Goal: Answer question/provide support: Share knowledge or assist other users

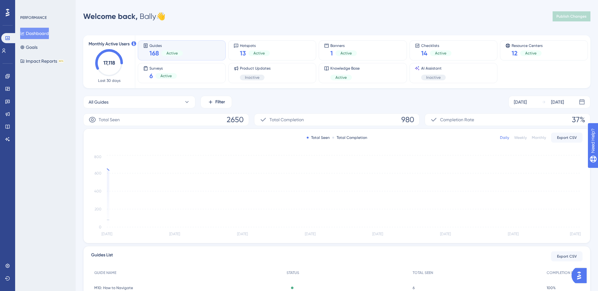
click at [575, 275] on img "Open AI Assistant Launcher" at bounding box center [578, 275] width 11 height 11
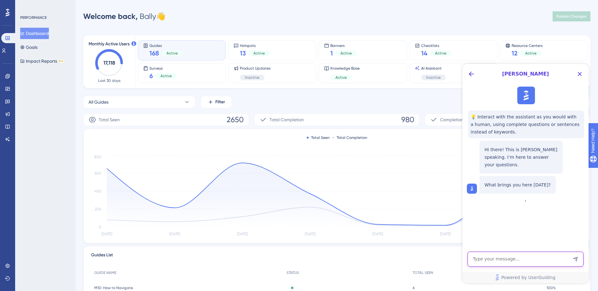
click at [541, 258] on textarea "AI Assistant Text Input" at bounding box center [525, 259] width 116 height 15
type textarea "talk to an agent"
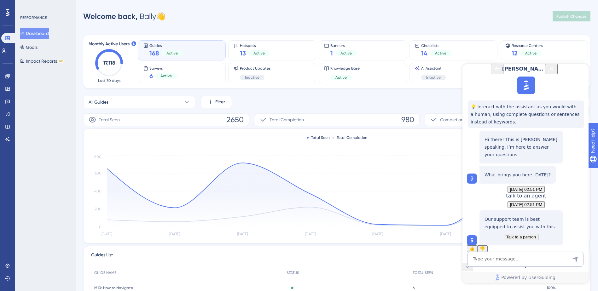
scroll to position [49, 0]
click at [503, 234] on button "Talk to a person" at bounding box center [520, 237] width 35 height 7
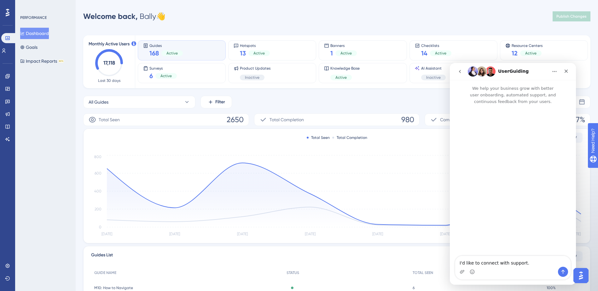
scroll to position [0, 0]
click at [561, 271] on icon "Send a message…" at bounding box center [562, 271] width 5 height 5
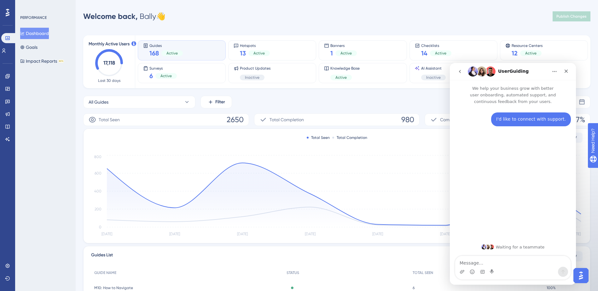
click at [462, 275] on div "Intercom messenger" at bounding box center [461, 272] width 5 height 10
click at [461, 273] on icon "Upload attachment" at bounding box center [462, 271] width 4 height 3
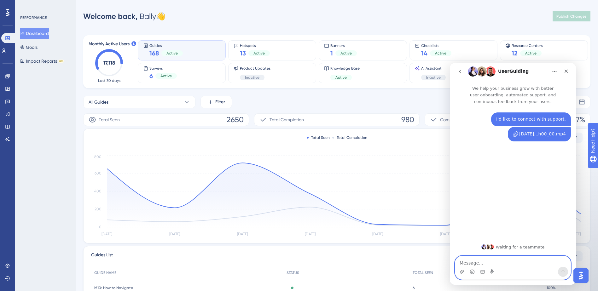
click at [467, 263] on textarea "Message…" at bounding box center [512, 261] width 115 height 11
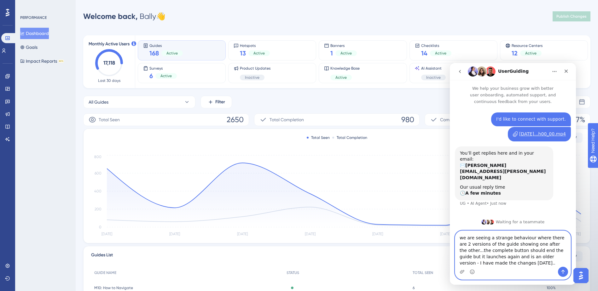
type textarea "we are seeing a strange behaviour where there are 2 versions of the guide showi…"
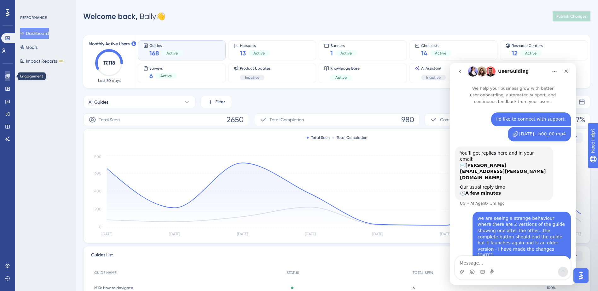
drag, startPoint x: 9, startPoint y: 78, endPoint x: 15, endPoint y: 74, distance: 7.9
click at [9, 78] on icon at bounding box center [7, 76] width 4 height 4
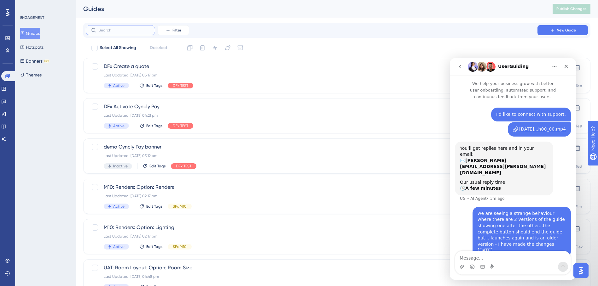
click at [134, 31] on input "text" at bounding box center [124, 30] width 51 height 4
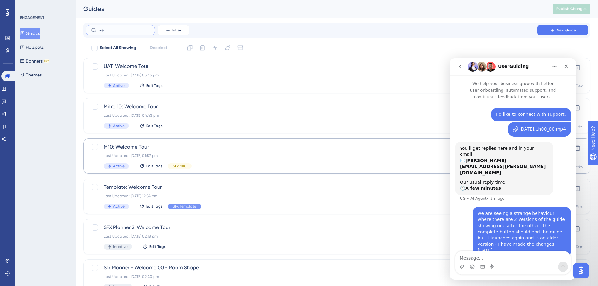
type input "wel"
click at [200, 163] on div "M10: Welcome Tour Last Updated: [DATE] 01:57 pm Active Edit Tags SFx M10" at bounding box center [312, 156] width 416 height 26
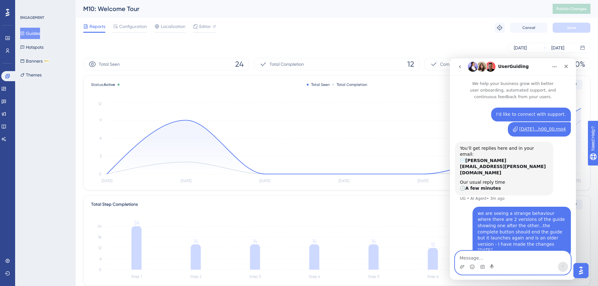
click at [489, 255] on textarea "Message…" at bounding box center [512, 256] width 115 height 11
paste textarea "[URL][DOMAIN_NAME]"
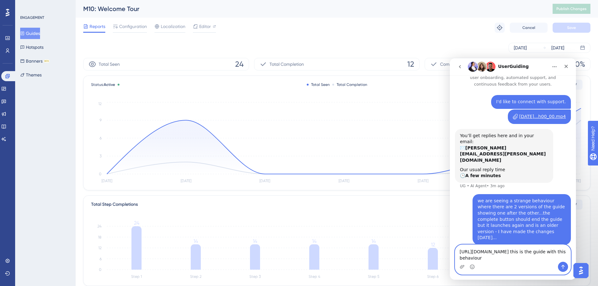
type textarea "[URL][DOMAIN_NAME] this is the guide with this behaviour"
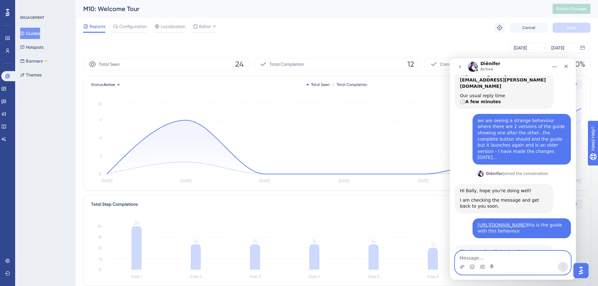
scroll to position [87, 0]
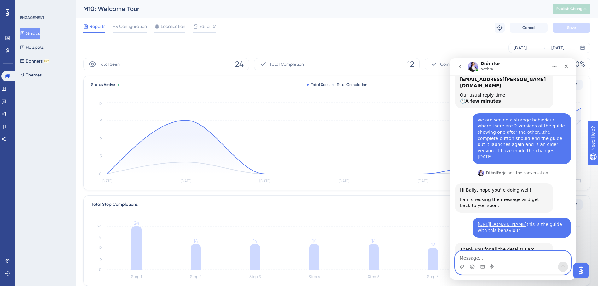
click at [486, 258] on textarea "Message…" at bounding box center [512, 256] width 115 height 11
type textarea "thank you!"
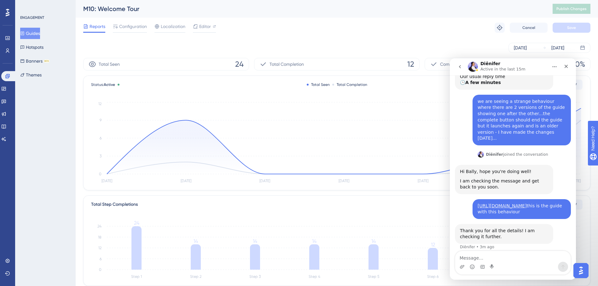
click at [464, 255] on div "thank you! [GEOGRAPHIC_DATA] • 3m ago" at bounding box center [513, 265] width 116 height 21
click at [410, 161] on icon "[DATE] [DATE] Oct [DATE] Oct [DATE] Oct 14 0 3 6 9 12" at bounding box center [336, 143] width 491 height 84
click at [420, 51] on div "[DATE] [DATE]" at bounding box center [336, 48] width 507 height 10
click at [587, 195] on div "Total Seen 24 Total Completion 12 Completion Rate 50% Status: Active Total Seen…" at bounding box center [336, 220] width 507 height 324
click at [554, 276] on div "Intercom messenger" at bounding box center [513, 265] width 126 height 29
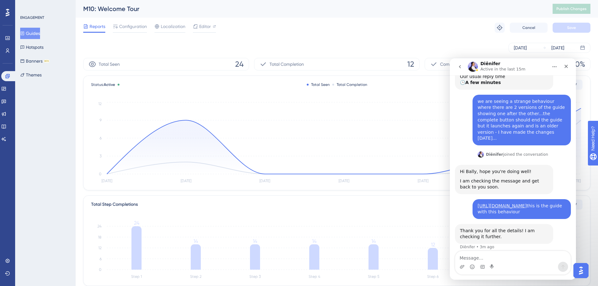
drag, startPoint x: 525, startPoint y: 271, endPoint x: 491, endPoint y: 271, distance: 34.7
click at [525, 271] on div "Intercom messenger" at bounding box center [512, 267] width 115 height 10
click at [474, 267] on icon "Emoji picker" at bounding box center [471, 267] width 5 height 5
click at [476, 259] on textarea "Message…" at bounding box center [512, 256] width 115 height 11
click at [476, 256] on textarea "Message…" at bounding box center [512, 256] width 115 height 11
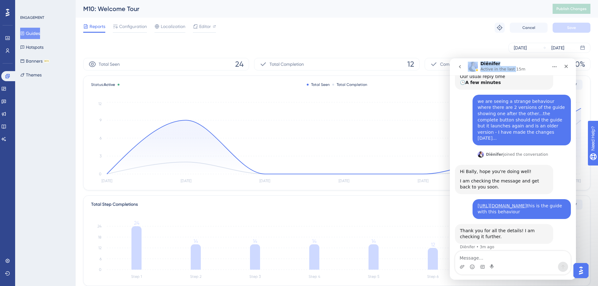
drag, startPoint x: 428, startPoint y: 63, endPoint x: 370, endPoint y: 61, distance: 58.0
click at [450, 61] on html "Diênifer Active in the last 15m We help your business grow with better user onb…" at bounding box center [513, 169] width 126 height 222
click at [418, 26] on div "Reports Configuration Localization Editor Troubleshoot Cancel Save" at bounding box center [336, 28] width 507 height 20
click at [563, 65] on div "Close" at bounding box center [565, 66] width 11 height 11
